Goal: Task Accomplishment & Management: Complete application form

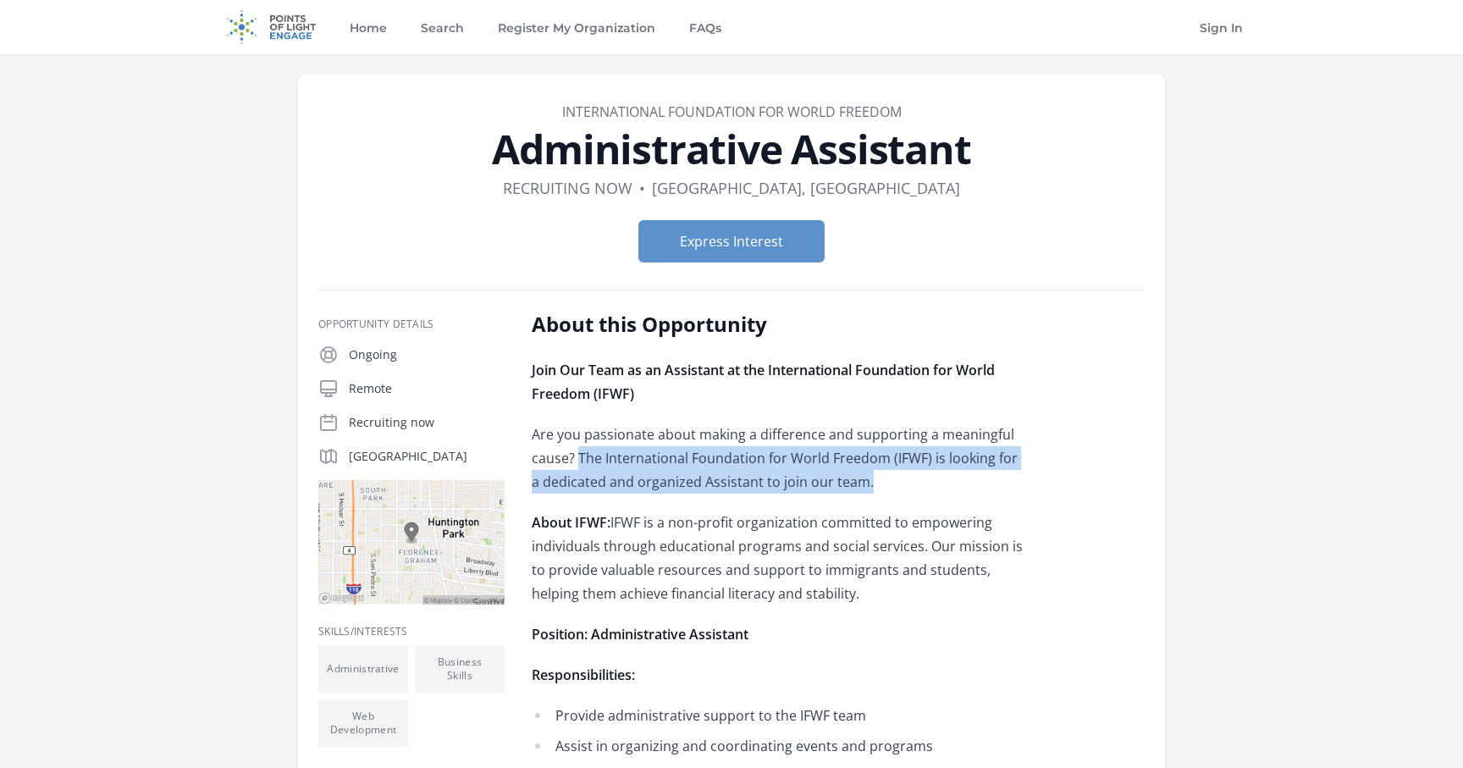
drag, startPoint x: 580, startPoint y: 459, endPoint x: 882, endPoint y: 482, distance: 303.1
click at [882, 482] on p "Are you passionate about making a difference and supporting a meaningful cause?…" at bounding box center [779, 458] width 495 height 71
copy p "The International Foundation for World Freedom (IFWF) is looking for a dedicate…"
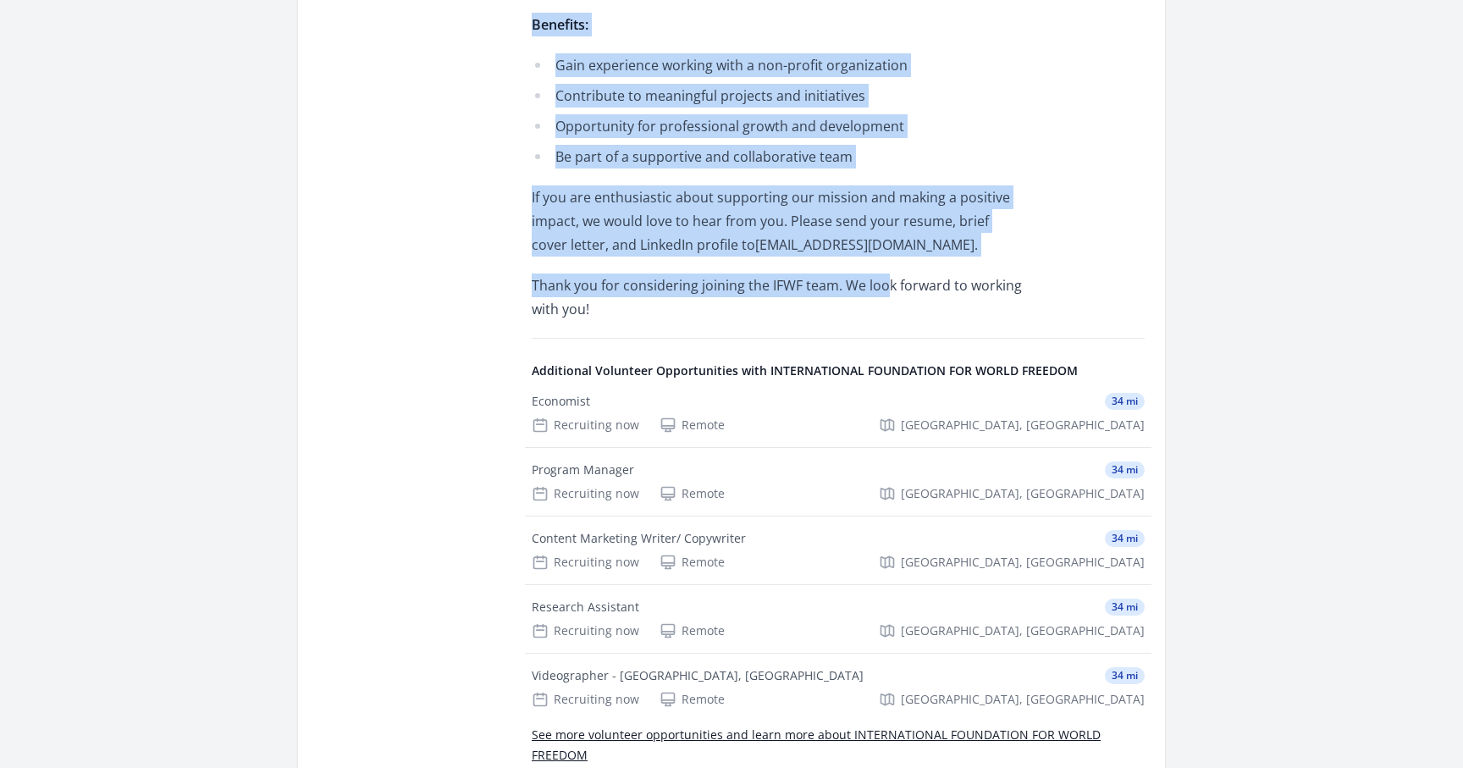
scroll to position [1120, 0]
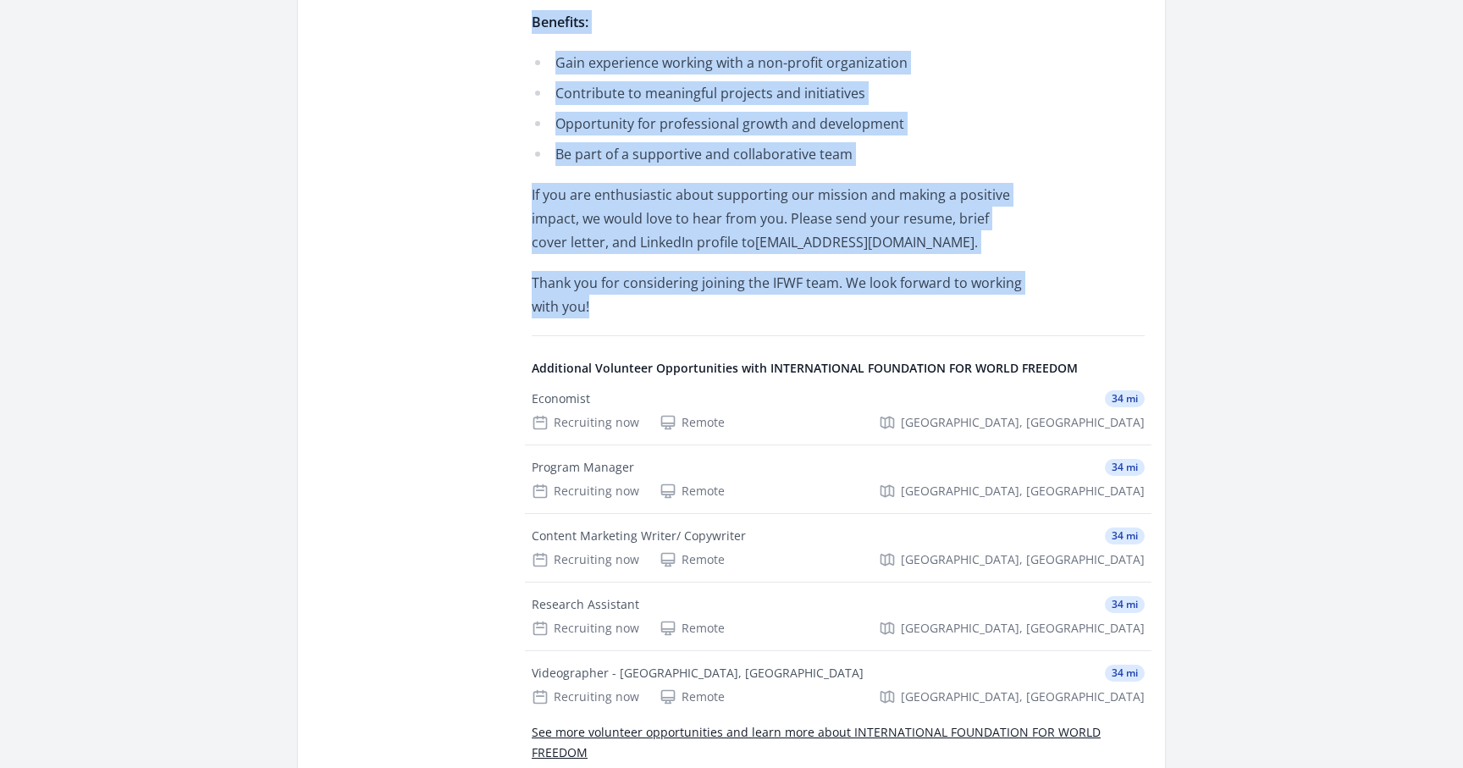
drag, startPoint x: 511, startPoint y: 323, endPoint x: 889, endPoint y: 301, distance: 378.2
click at [889, 301] on div "Opportunity Details Ongoing Remote Recruiting now Los Angeles, CA 90001 ." at bounding box center [731, 6] width 826 height 1631
copy div "Ongoing Remote Recruiting now Los Angeles, CA 90001 About this Opportunity Join…"
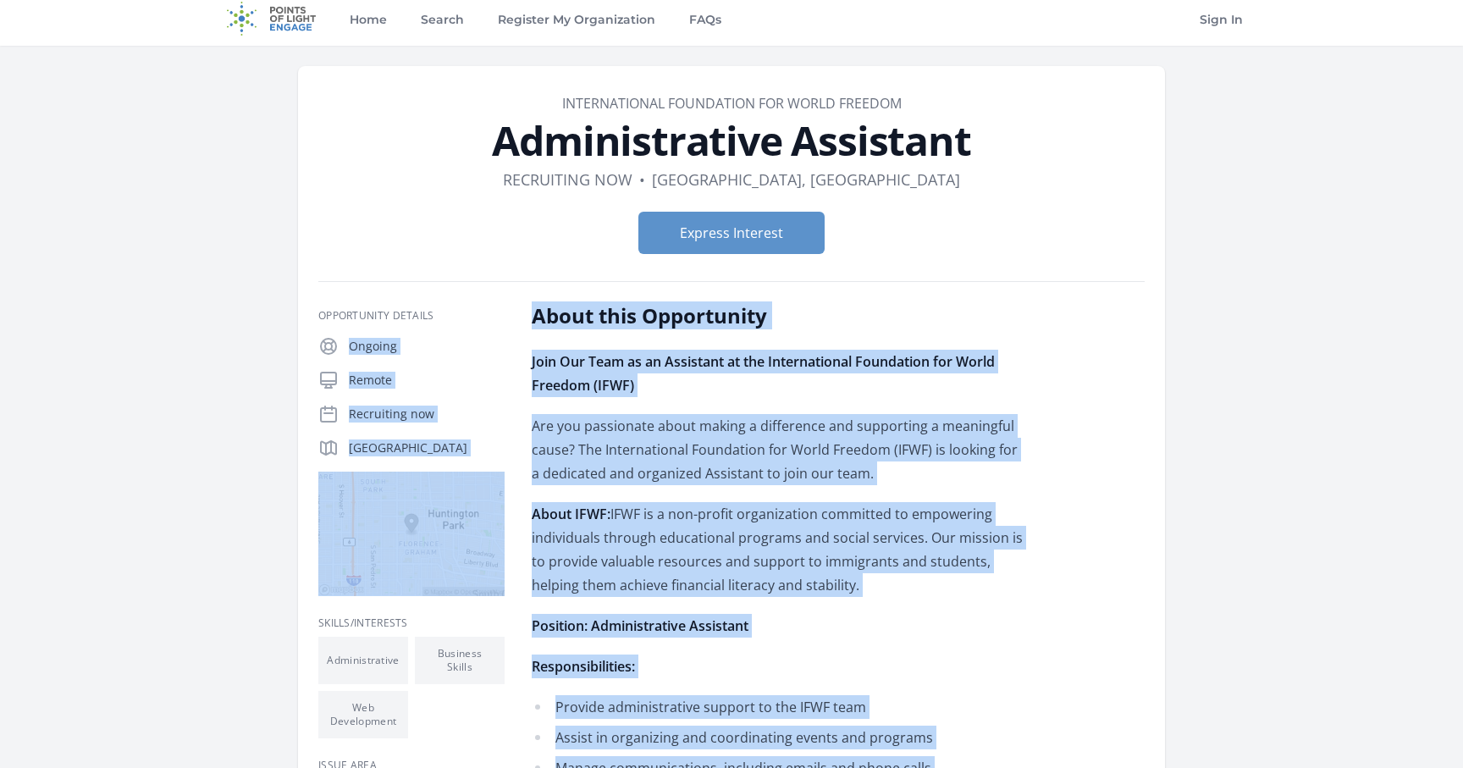
scroll to position [0, 0]
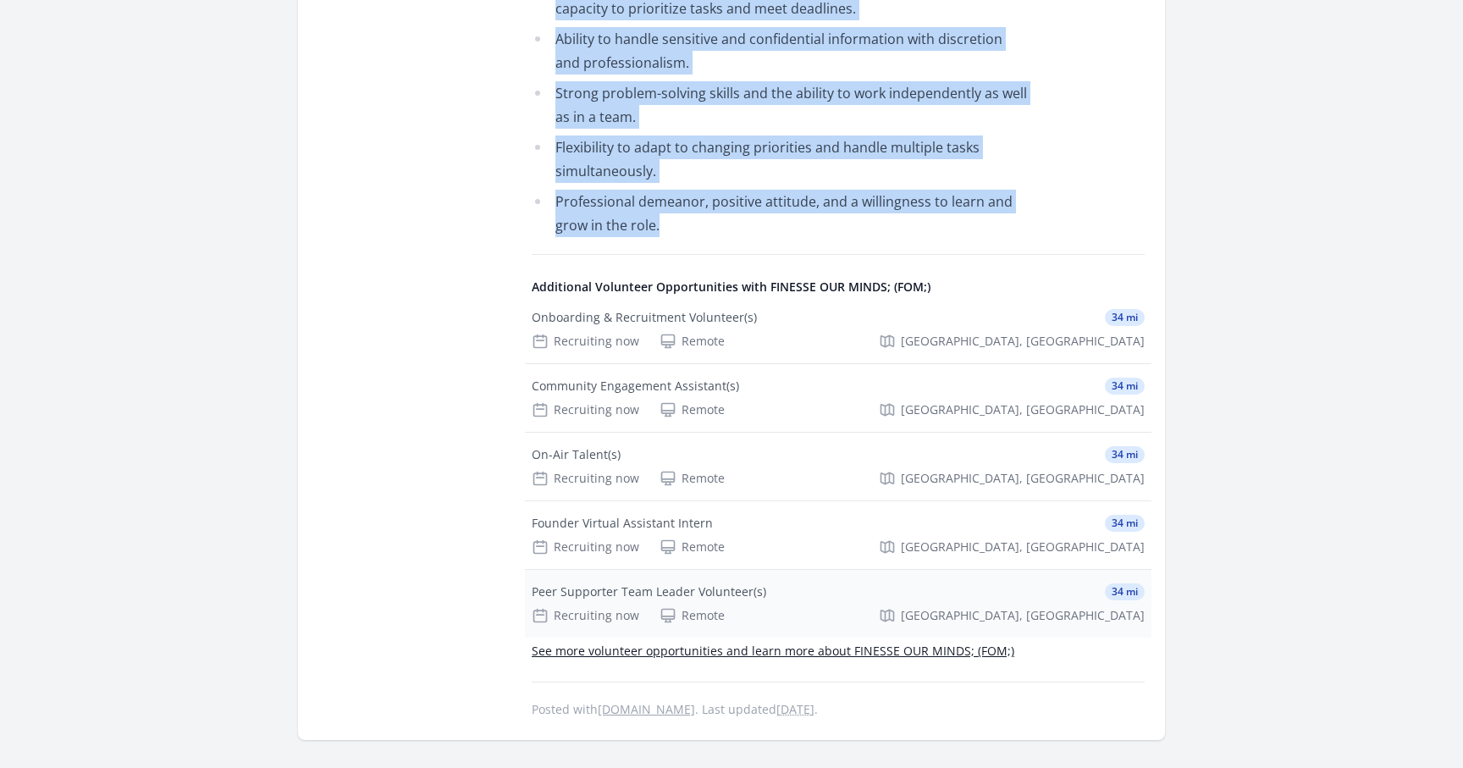
scroll to position [1224, 0]
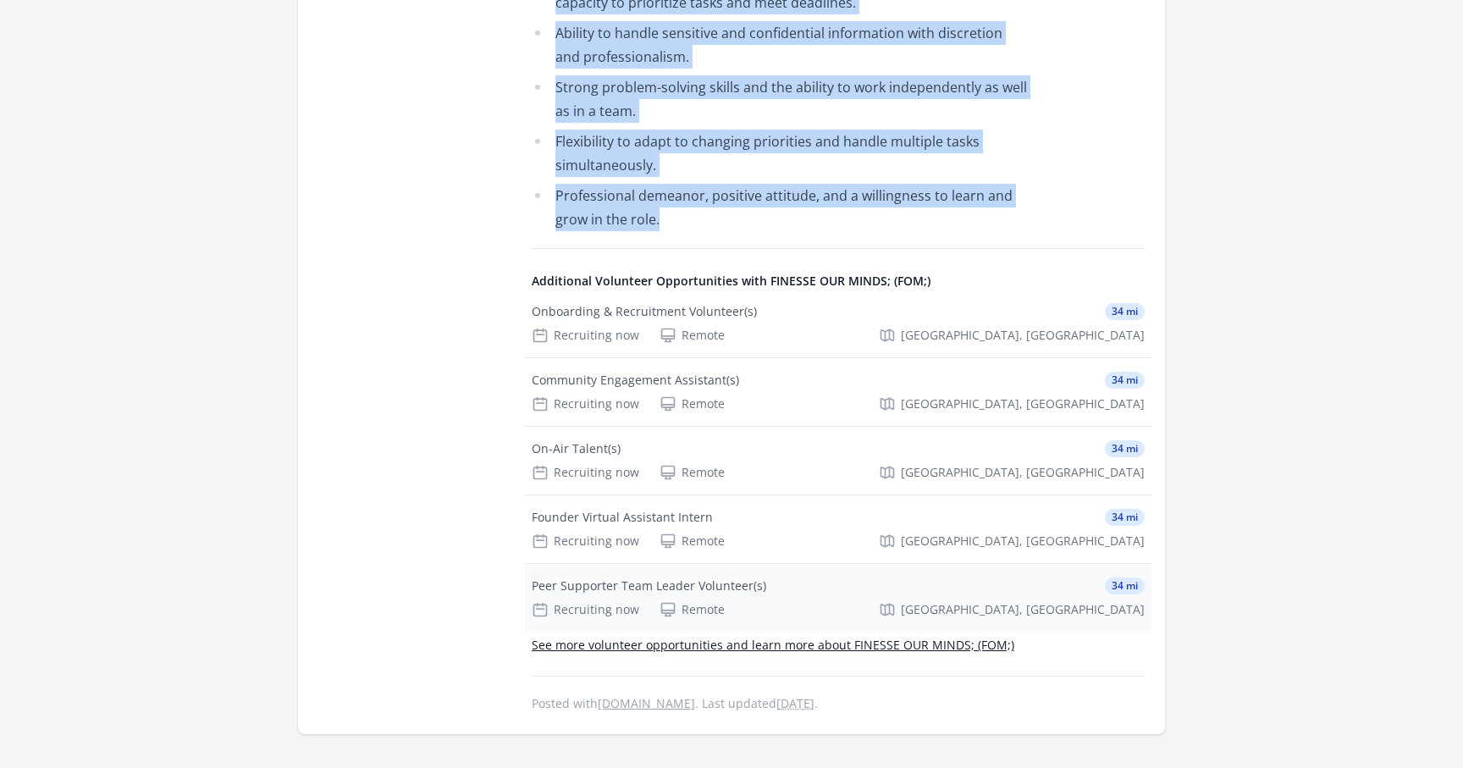
drag, startPoint x: 533, startPoint y: 313, endPoint x: 785, endPoint y: 202, distance: 276.0
copy div "About this Opportunity We are seeking a highly organized and detail-oriented in…"
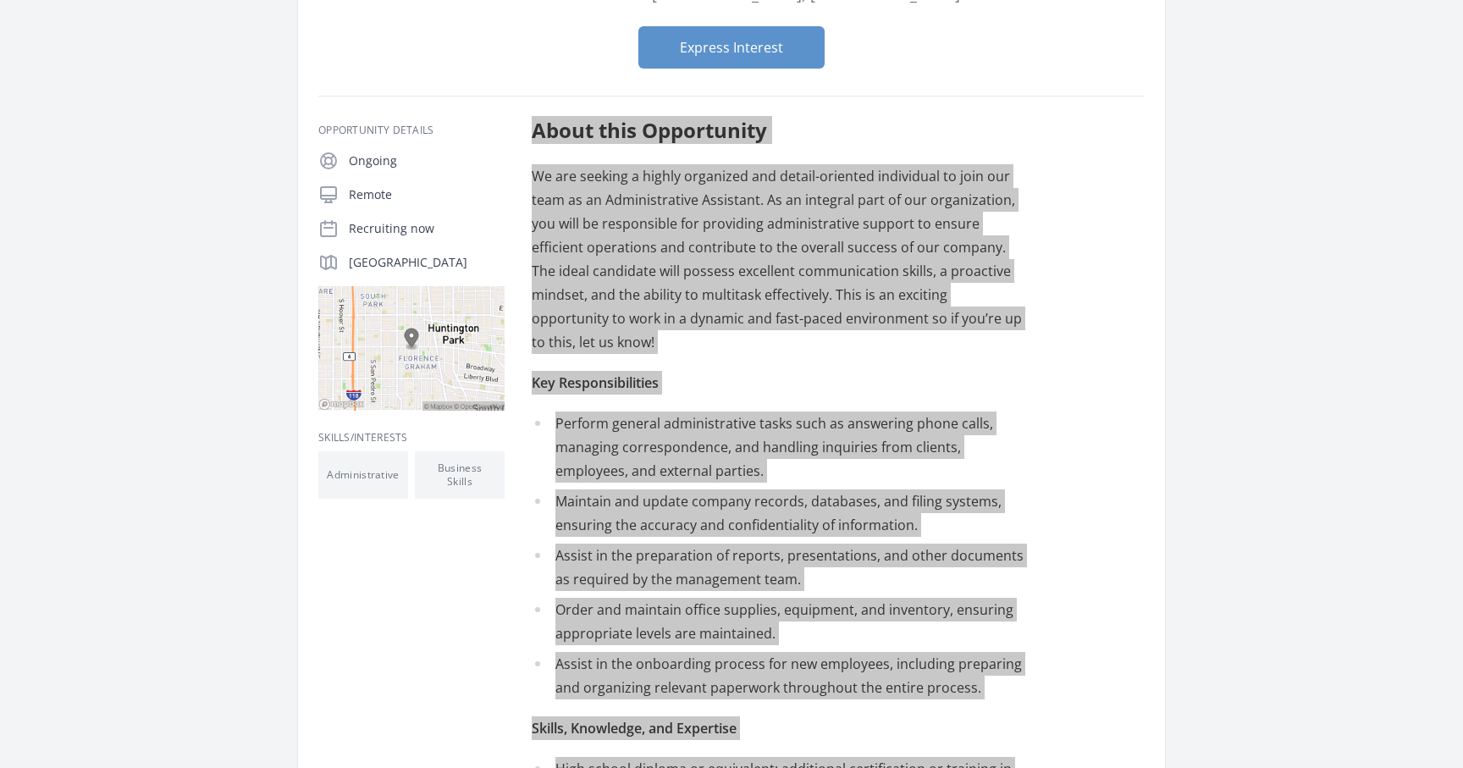
scroll to position [0, 0]
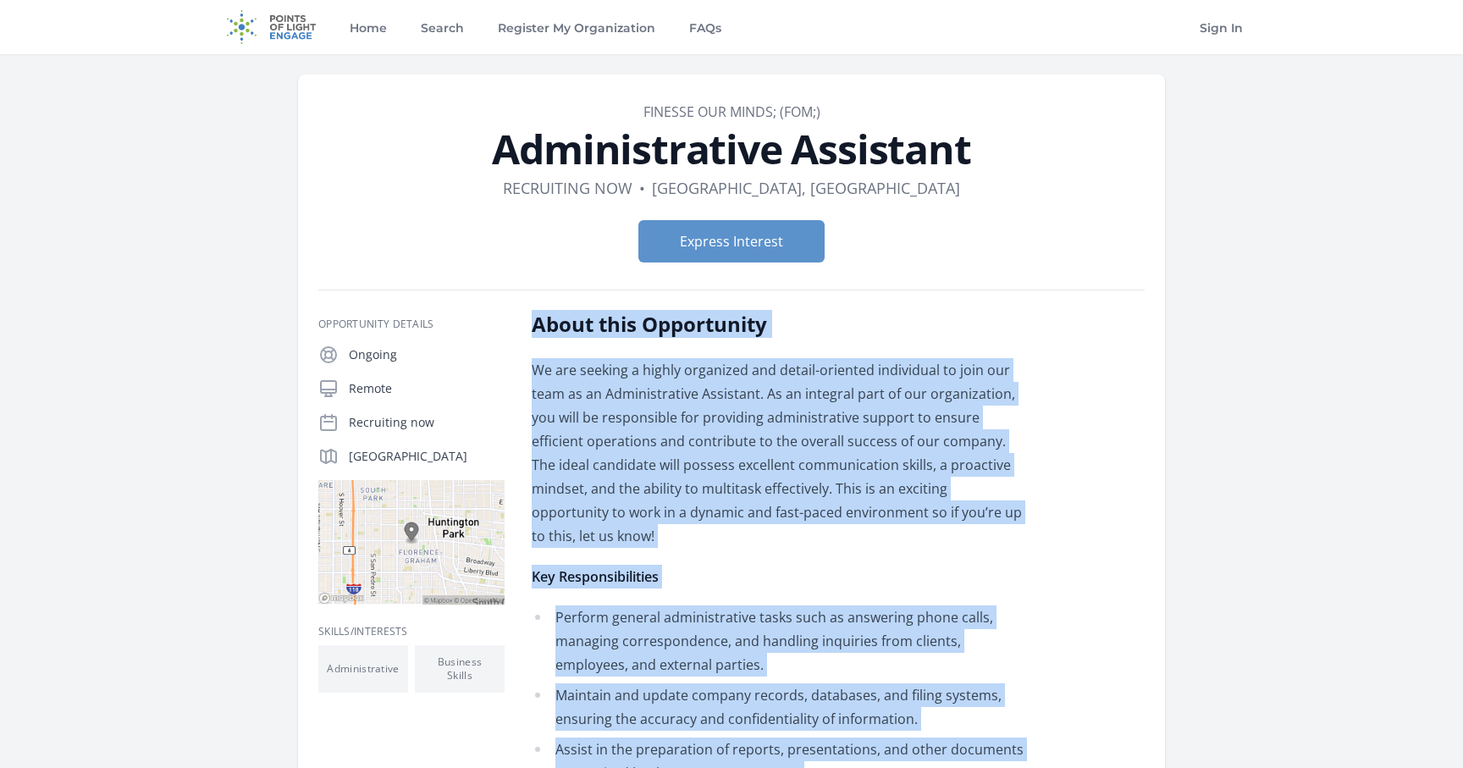
click at [935, 230] on form "Express Interest" at bounding box center [731, 241] width 826 height 42
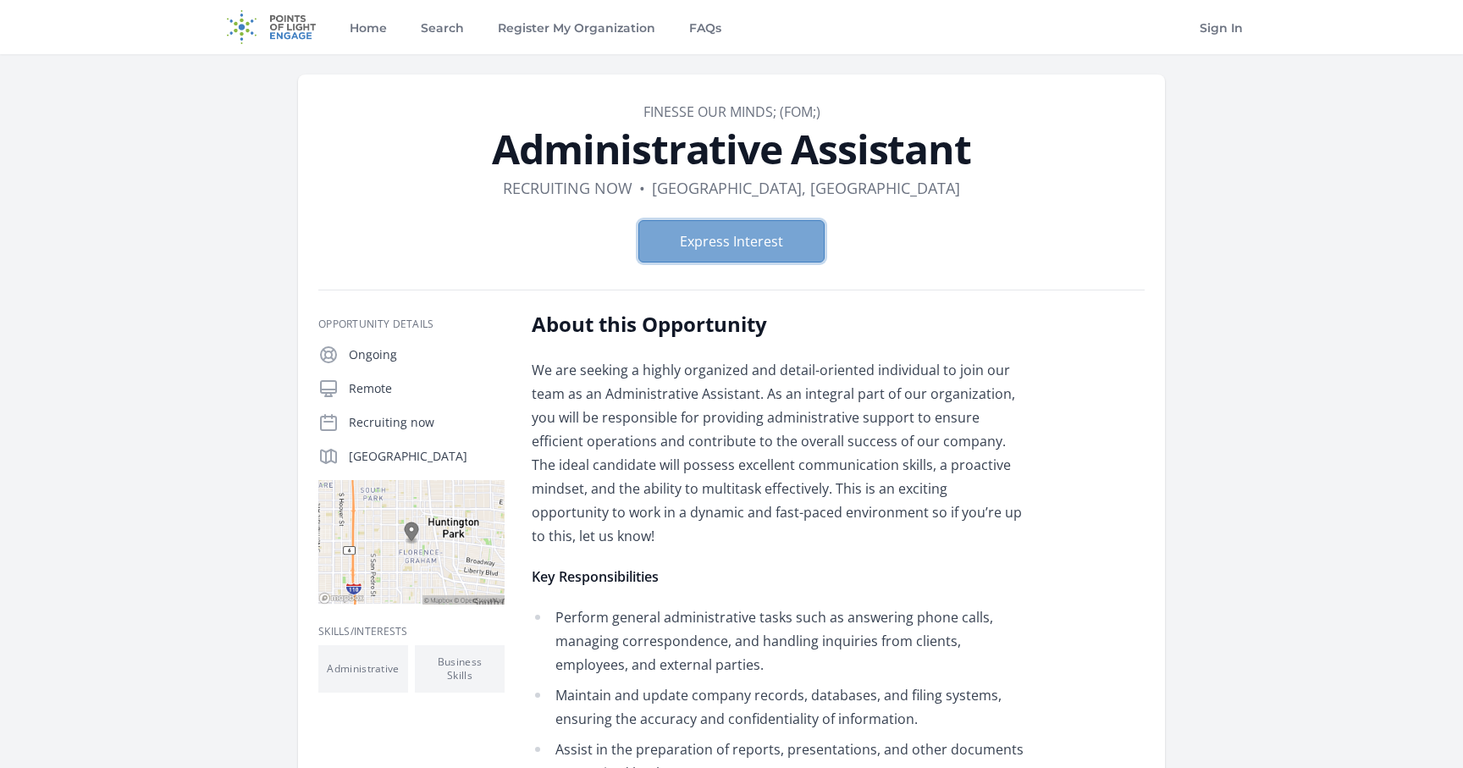
click at [735, 241] on button "Express Interest" at bounding box center [731, 241] width 186 height 42
